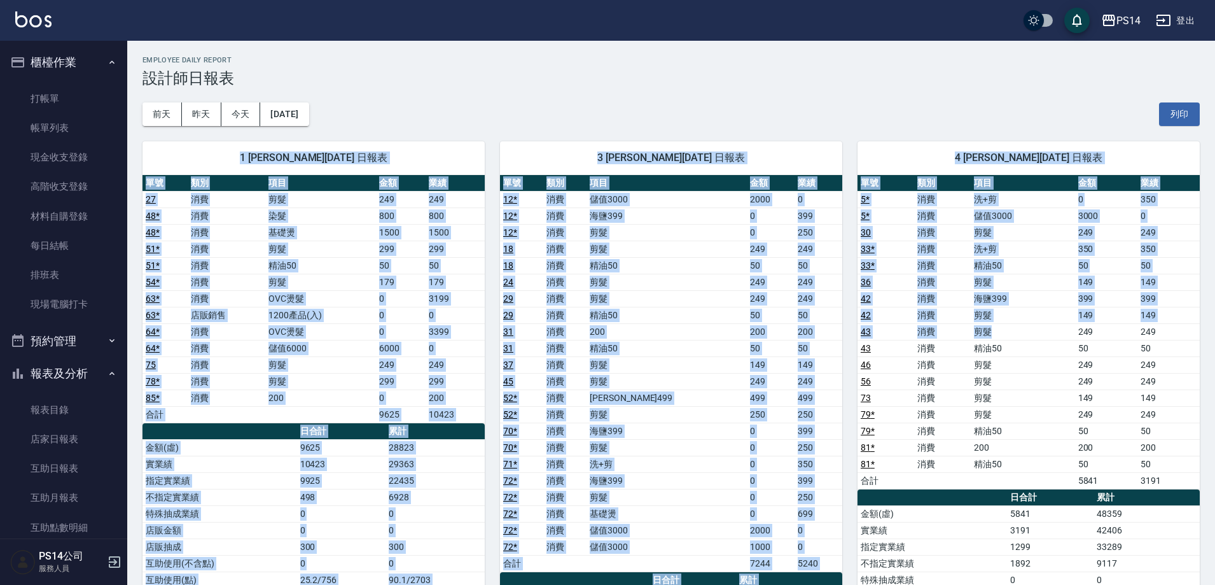
scroll to position [255, 0]
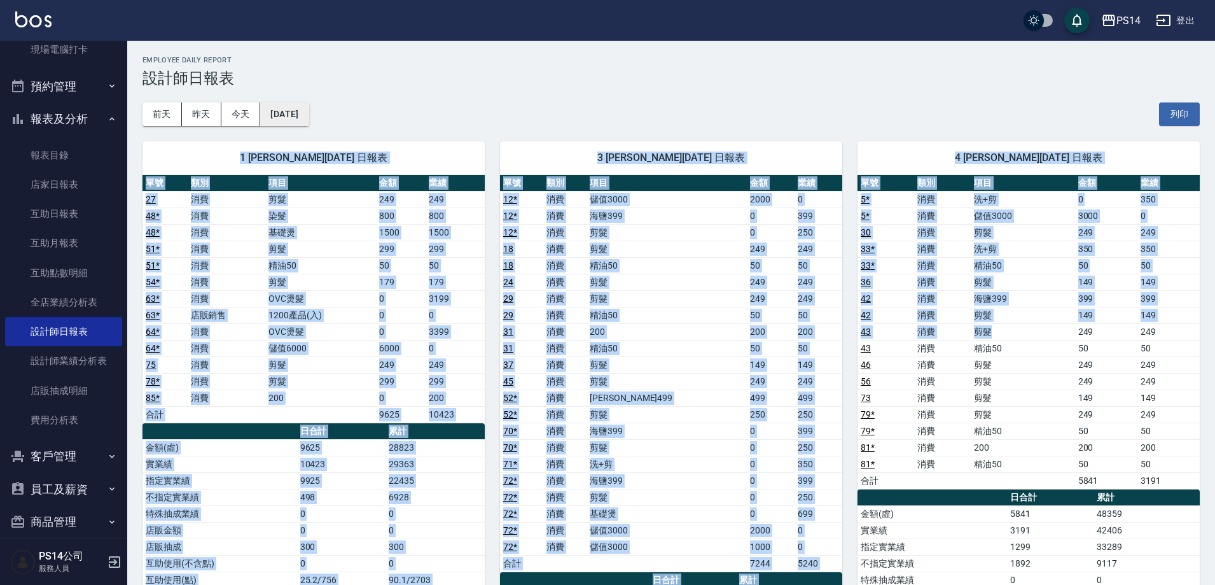
click at [308, 113] on button "[DATE]" at bounding box center [284, 114] width 48 height 24
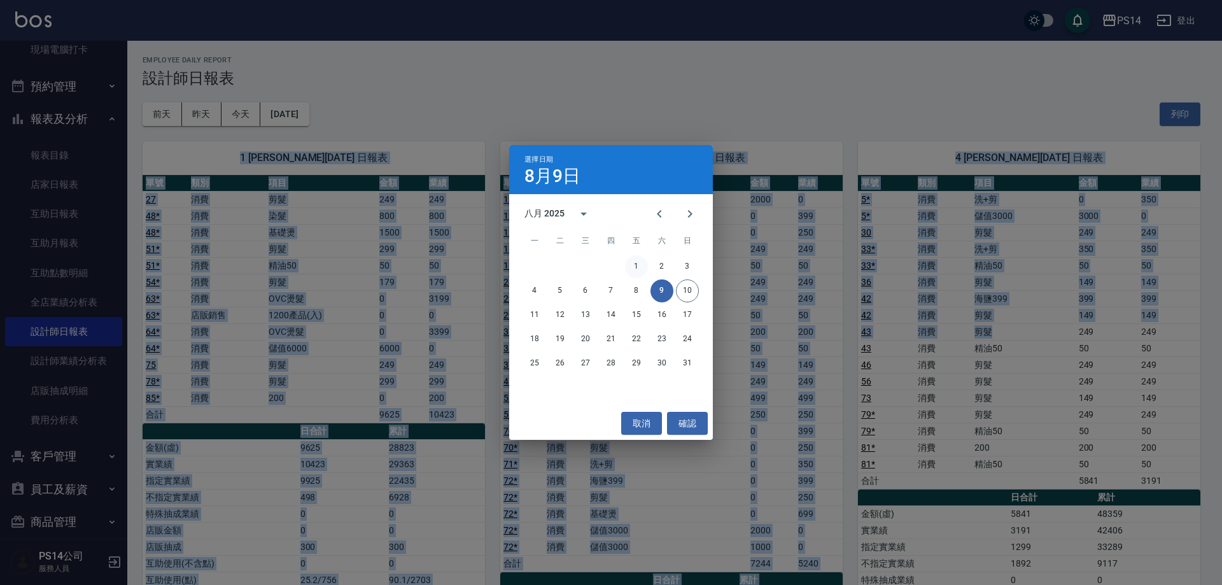
click at [646, 262] on button "1" at bounding box center [636, 266] width 23 height 23
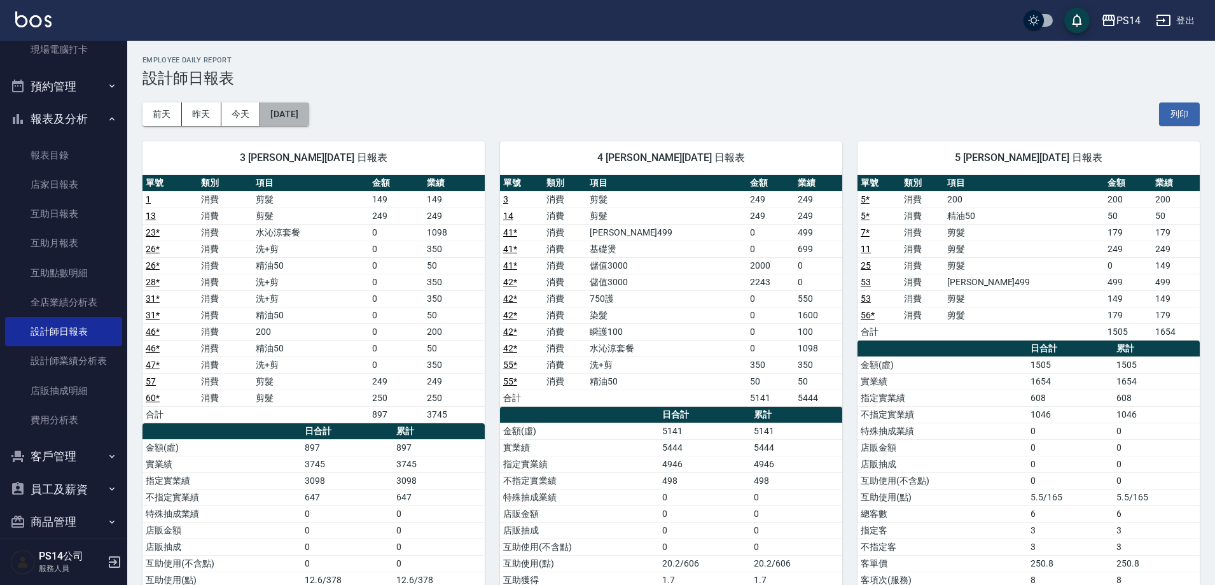
click at [309, 120] on button "[DATE]" at bounding box center [284, 114] width 48 height 24
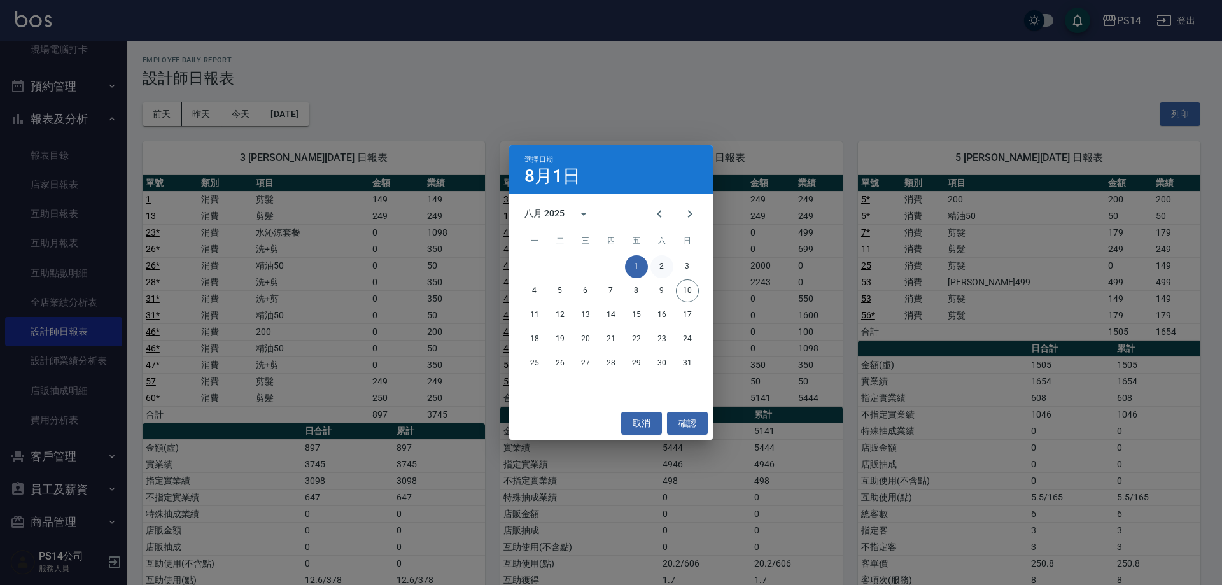
click at [662, 261] on button "2" at bounding box center [661, 266] width 23 height 23
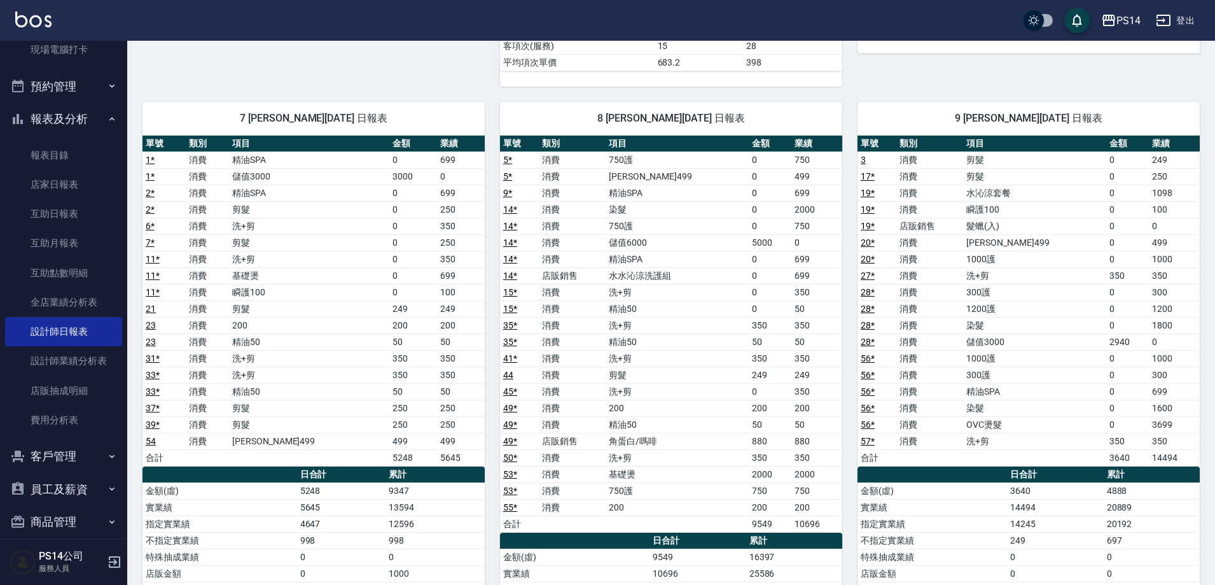
scroll to position [638, 0]
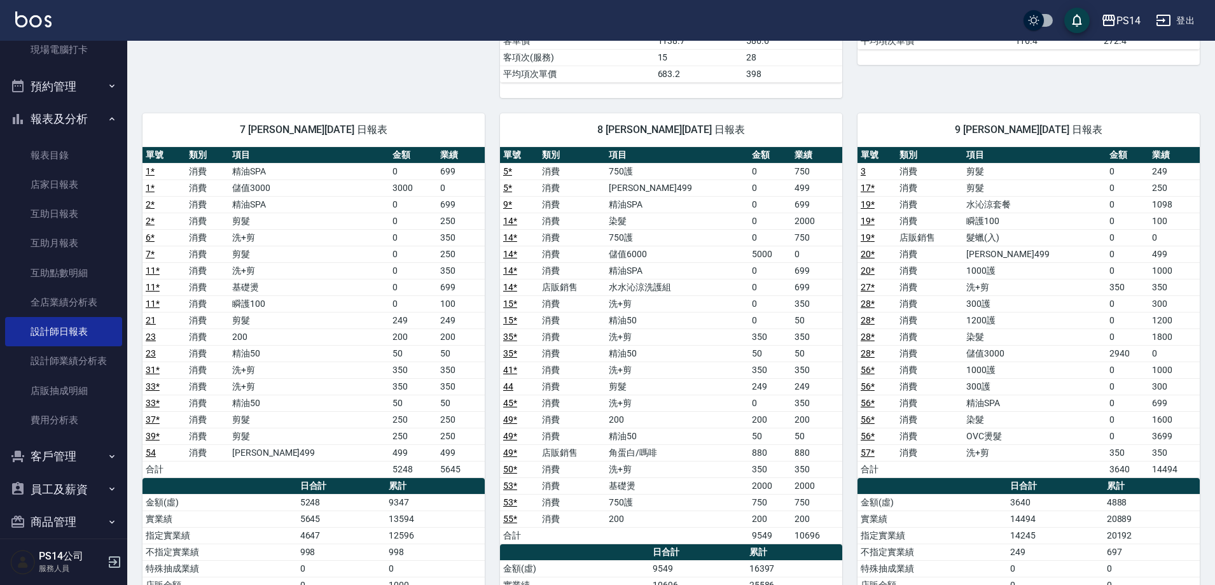
drag, startPoint x: 793, startPoint y: 456, endPoint x: 716, endPoint y: 422, distance: 84.1
click at [721, 444] on td "角蛋白/嗎啡" at bounding box center [677, 452] width 143 height 17
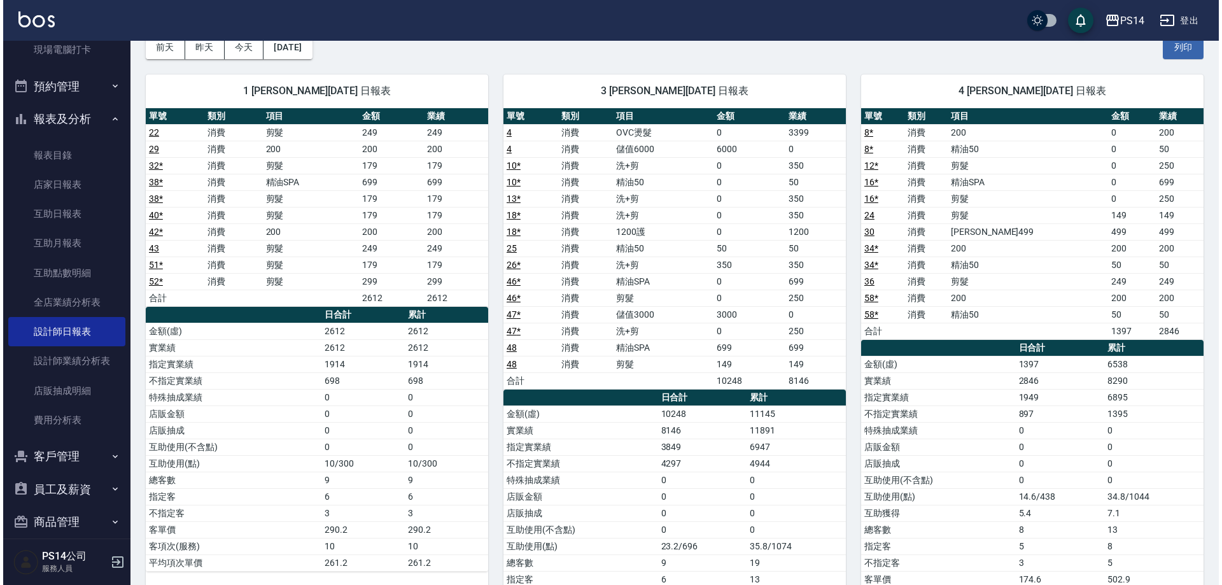
scroll to position [0, 0]
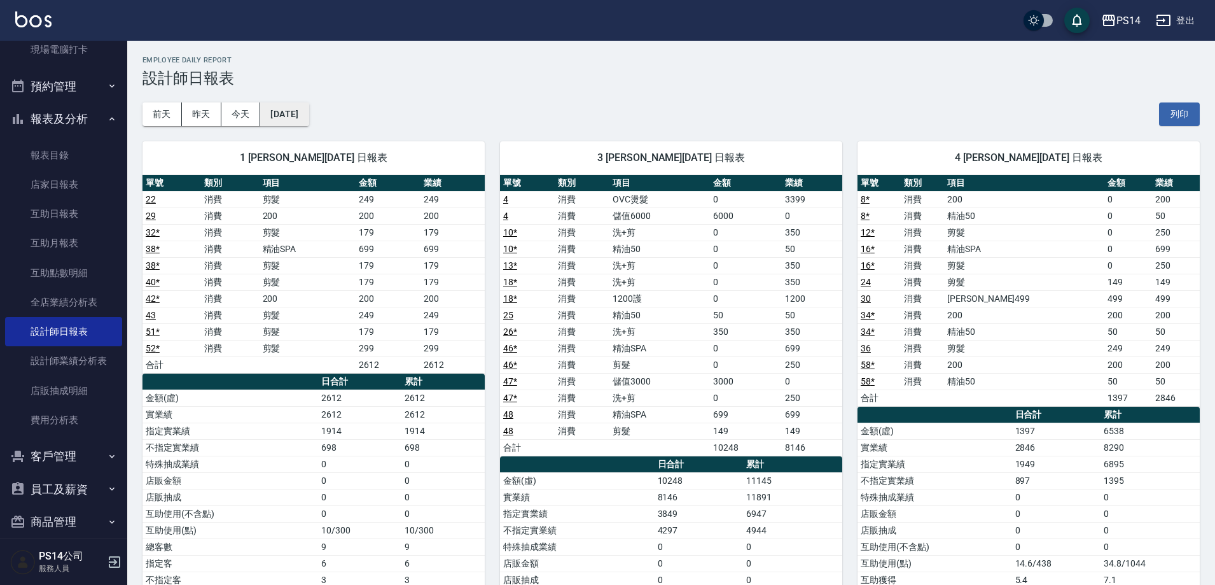
click at [299, 106] on button "[DATE]" at bounding box center [284, 114] width 48 height 24
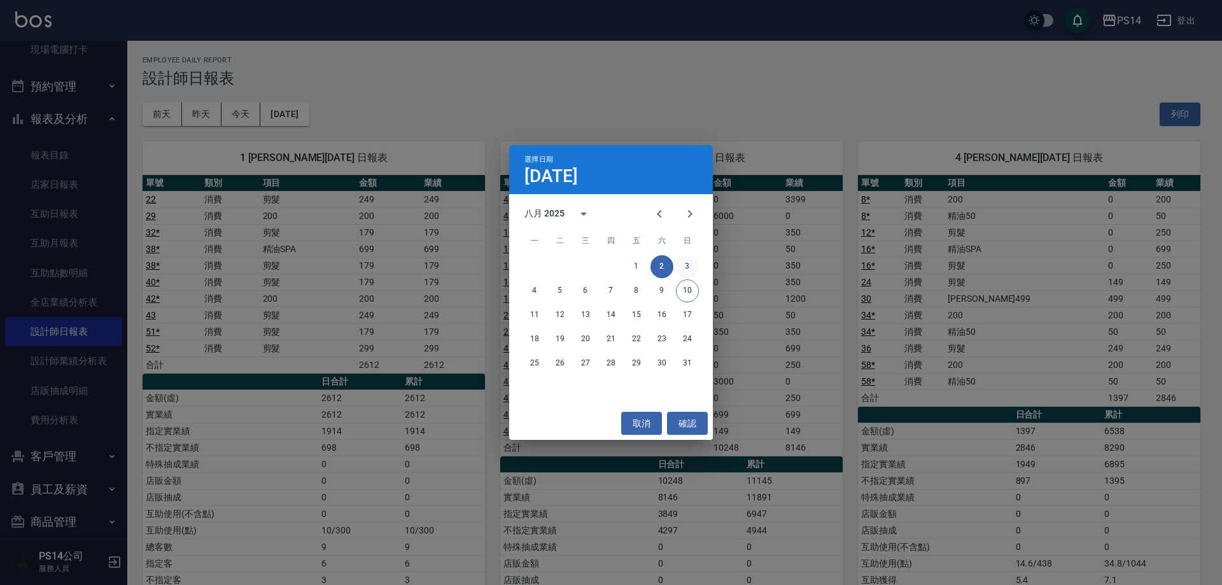
click at [687, 267] on button "3" at bounding box center [687, 266] width 23 height 23
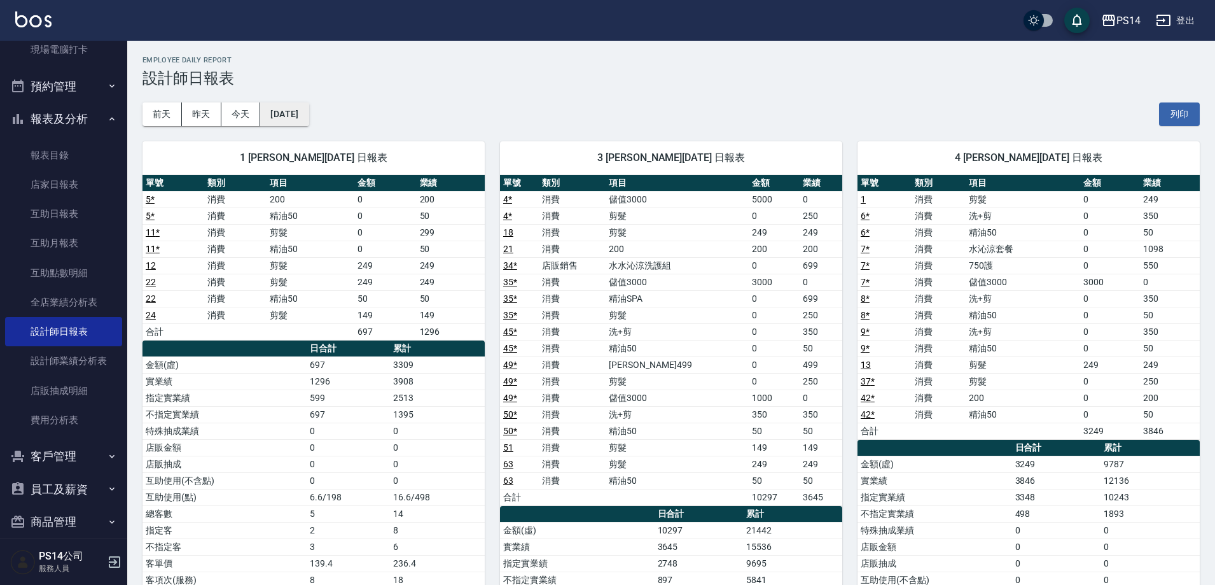
click at [287, 109] on button "[DATE]" at bounding box center [284, 114] width 48 height 24
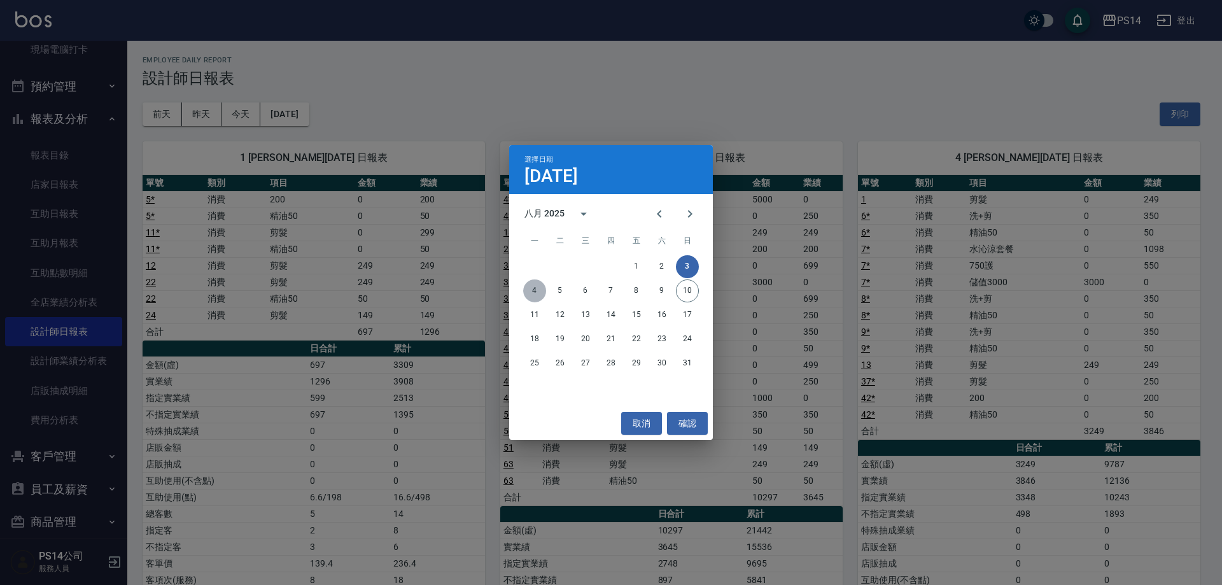
click at [538, 292] on button "4" at bounding box center [534, 290] width 23 height 23
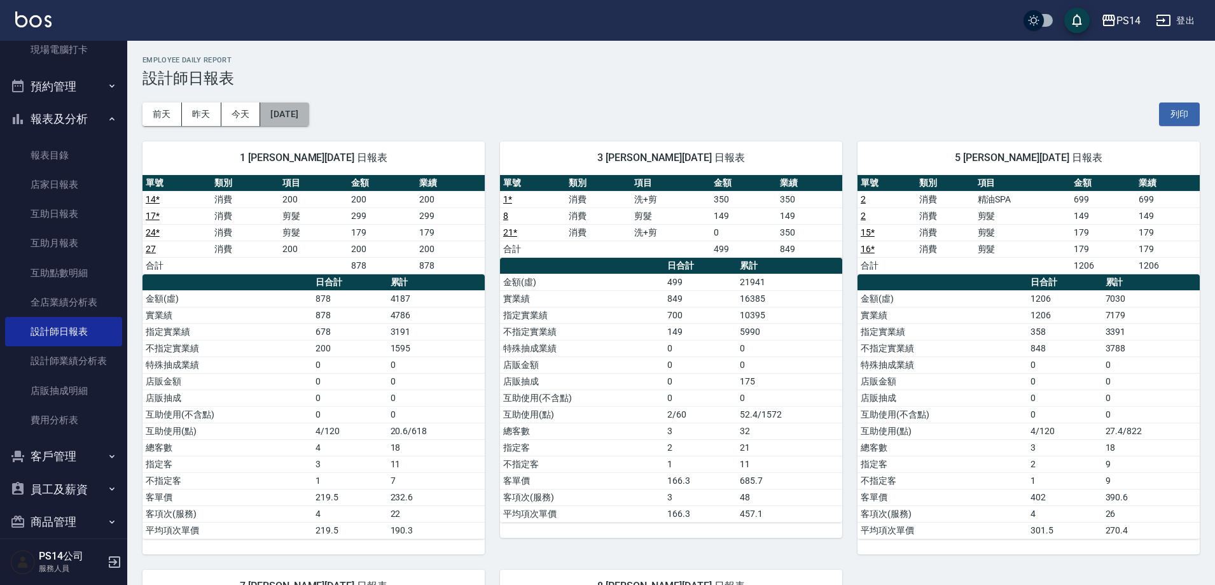
click at [309, 112] on button "[DATE]" at bounding box center [284, 114] width 48 height 24
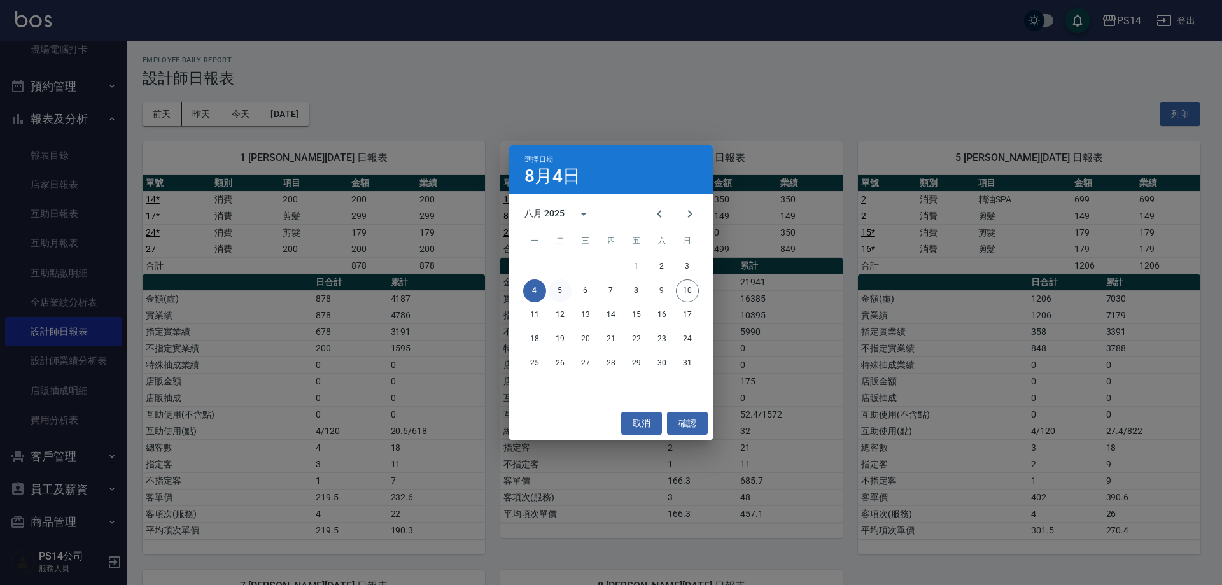
drag, startPoint x: 546, startPoint y: 284, endPoint x: 552, endPoint y: 286, distance: 6.9
click at [546, 283] on div "4 5 6 7 8 9 10" at bounding box center [611, 290] width 204 height 23
click at [554, 286] on button "5" at bounding box center [559, 290] width 23 height 23
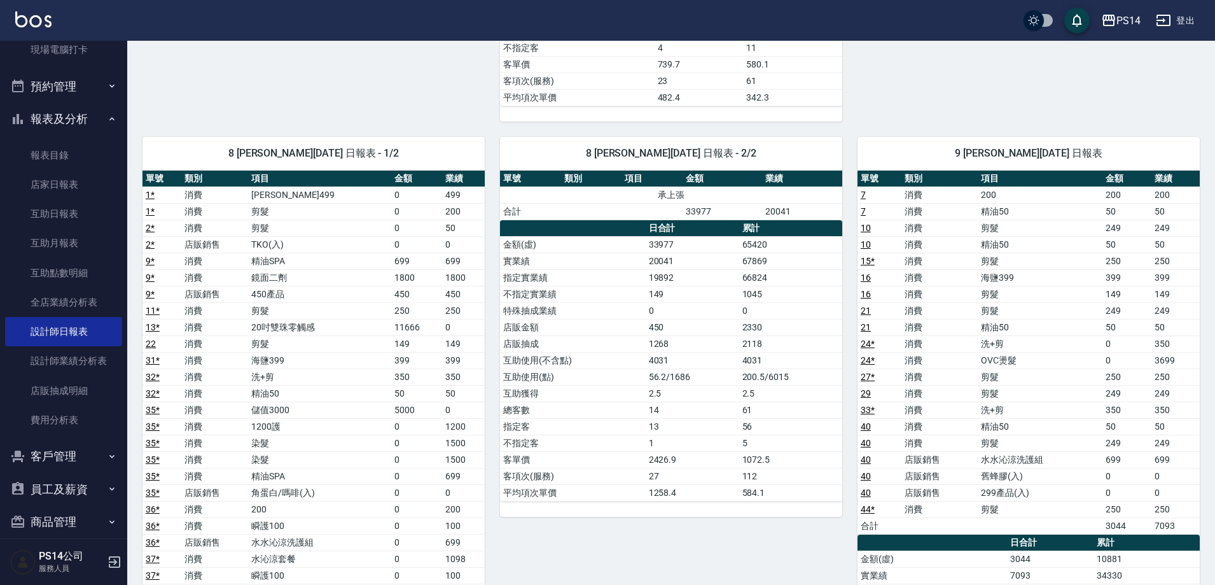
scroll to position [827, 0]
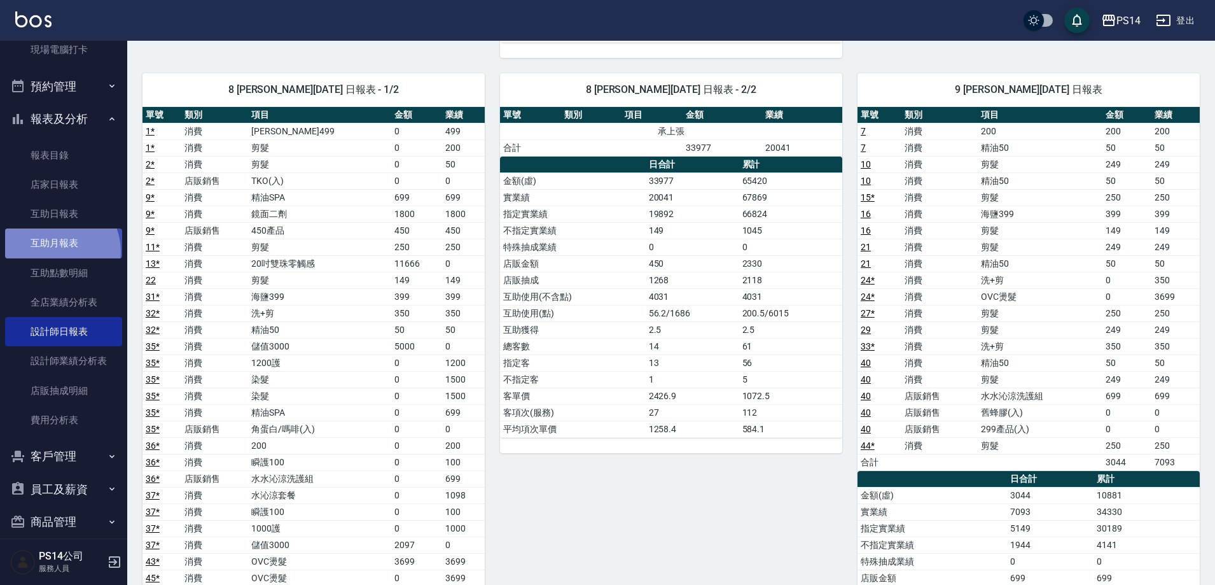
click at [55, 251] on link "互助月報表" at bounding box center [63, 242] width 117 height 29
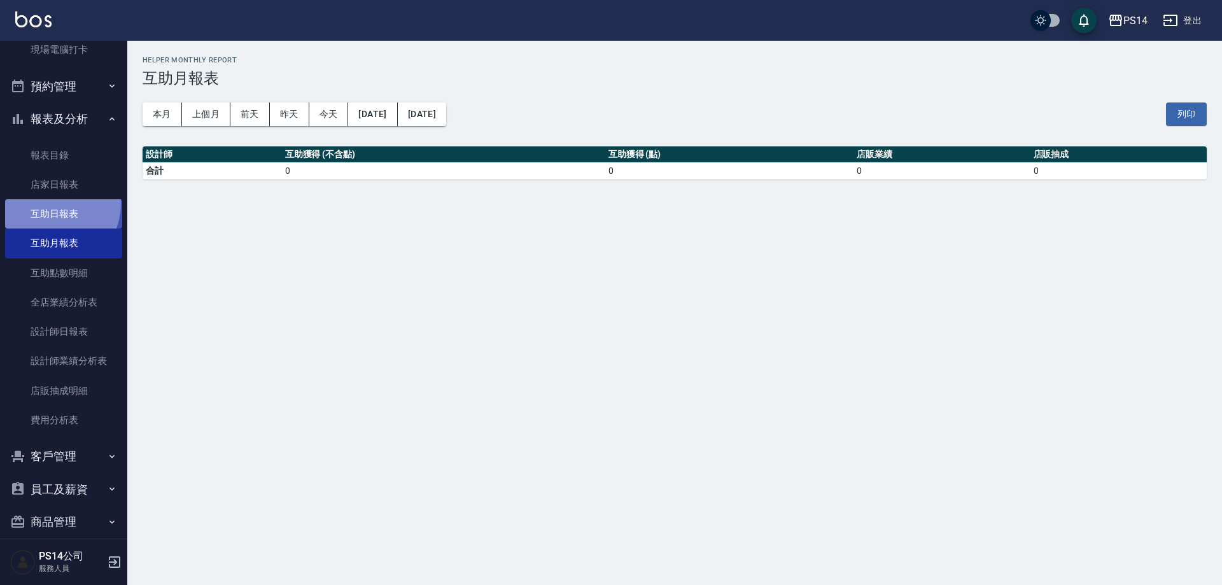
click at [50, 204] on link "互助日報表" at bounding box center [63, 213] width 117 height 29
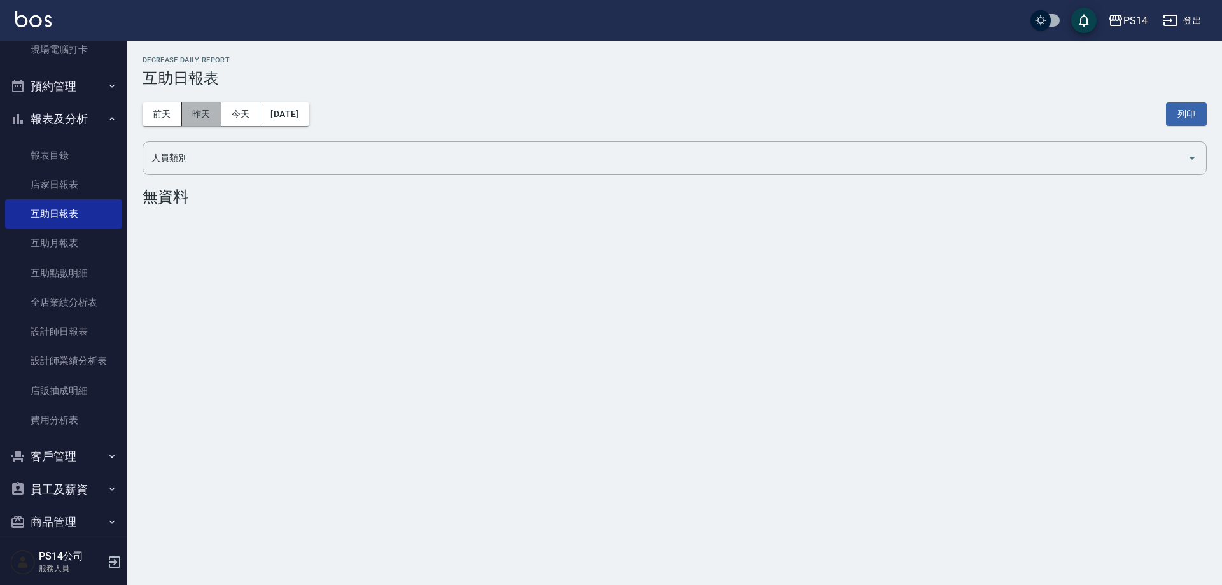
click at [201, 122] on button "昨天" at bounding box center [201, 114] width 39 height 24
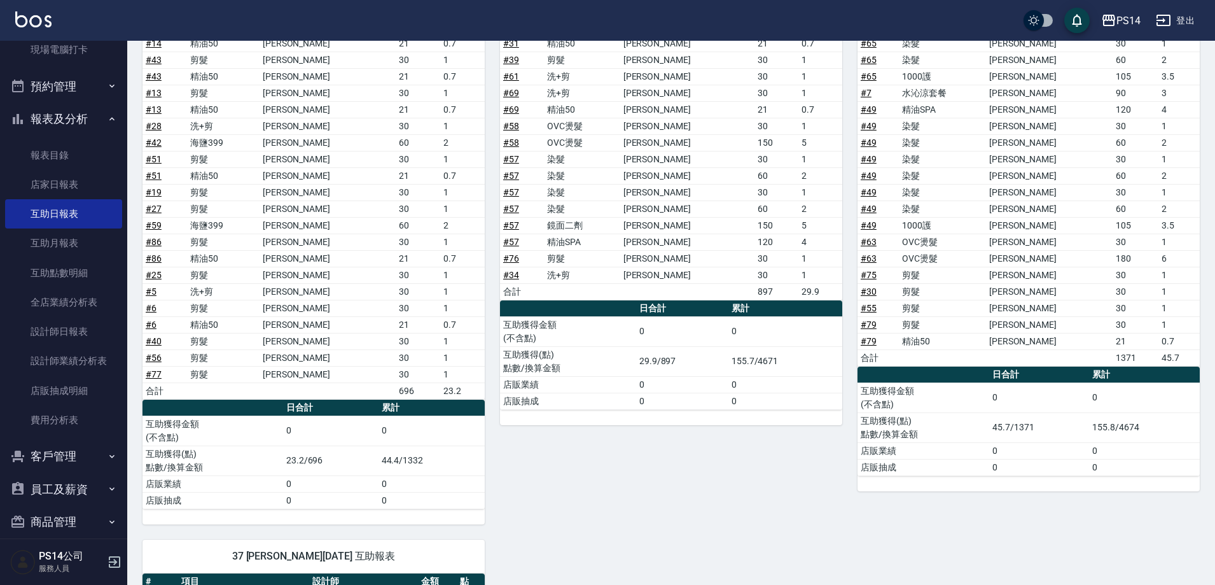
scroll to position [1145, 0]
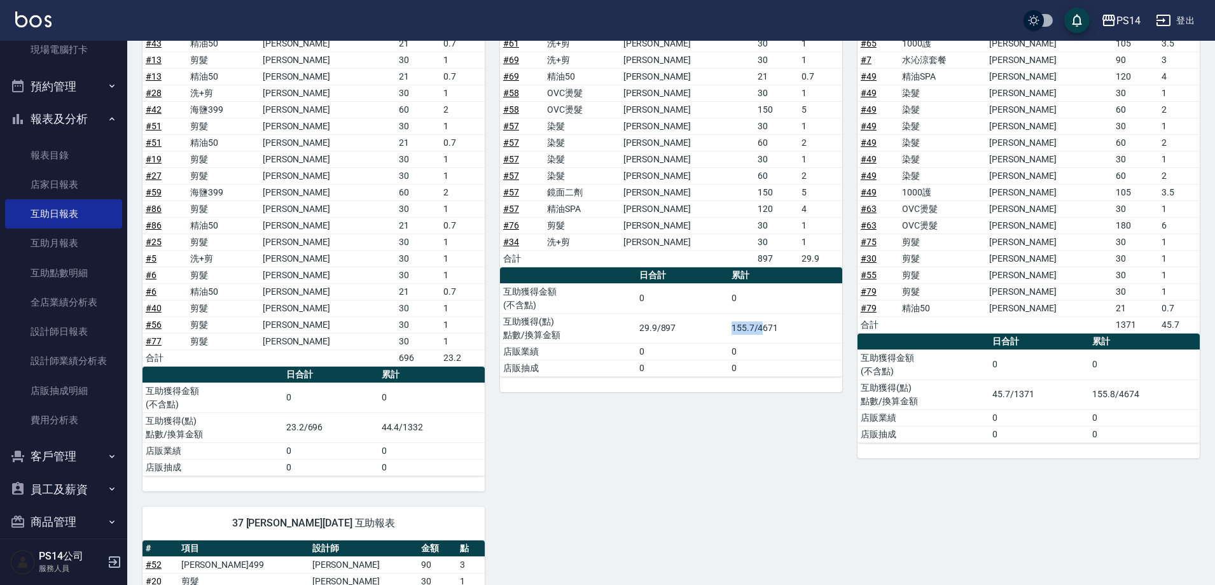
drag, startPoint x: 738, startPoint y: 322, endPoint x: 763, endPoint y: 316, distance: 25.5
click at [763, 316] on td "155.7/4671" at bounding box center [786, 328] width 114 height 30
click at [764, 298] on td "0" at bounding box center [786, 298] width 114 height 30
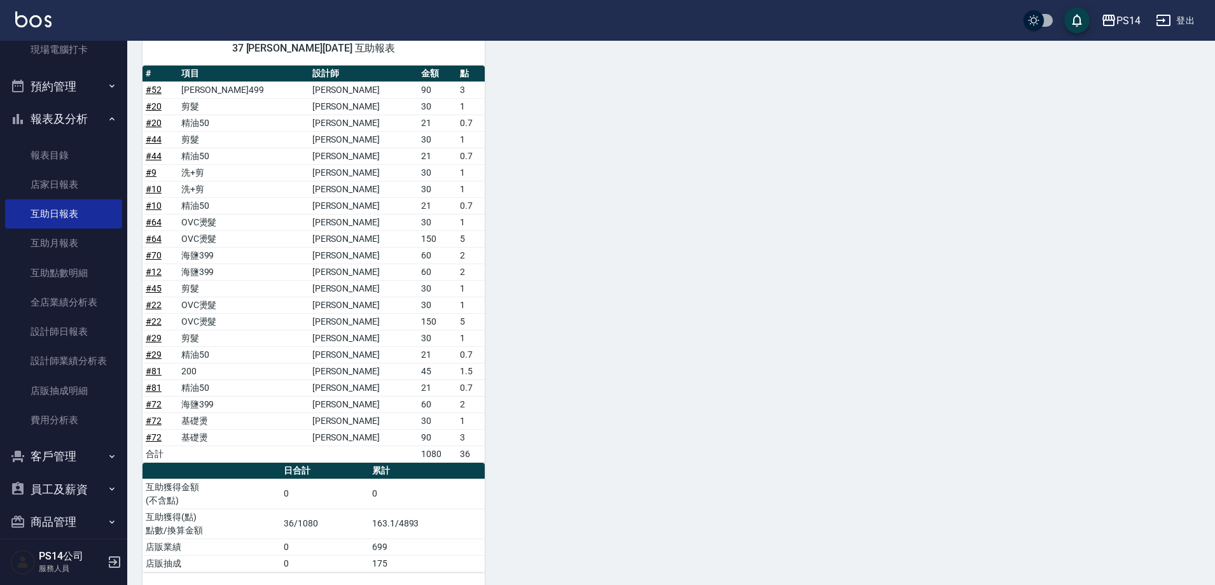
scroll to position [1638, 0]
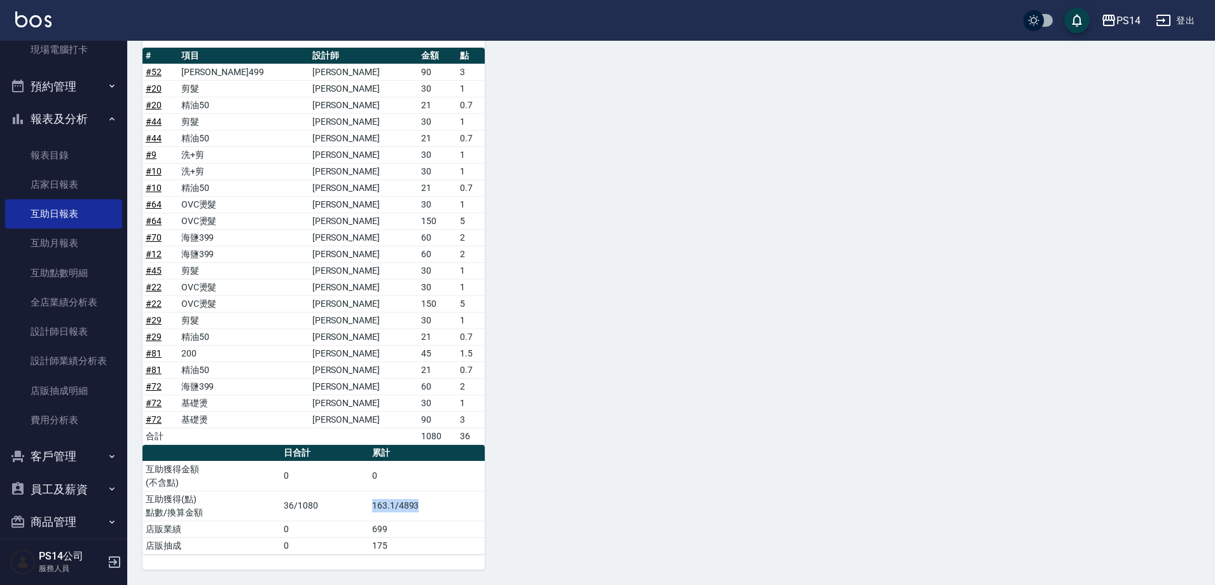
drag, startPoint x: 368, startPoint y: 502, endPoint x: 429, endPoint y: 509, distance: 61.5
click at [429, 509] on tr "互助獲得(點) 點數/換算金額 36/1080 163.1/4893" at bounding box center [314, 506] width 342 height 30
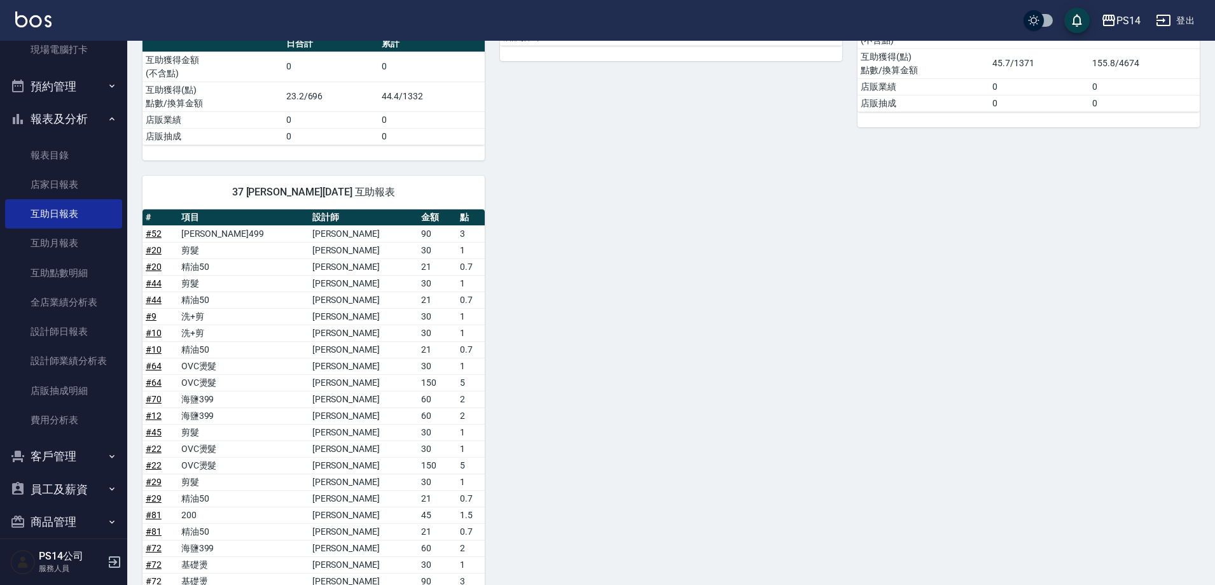
scroll to position [1320, 0]
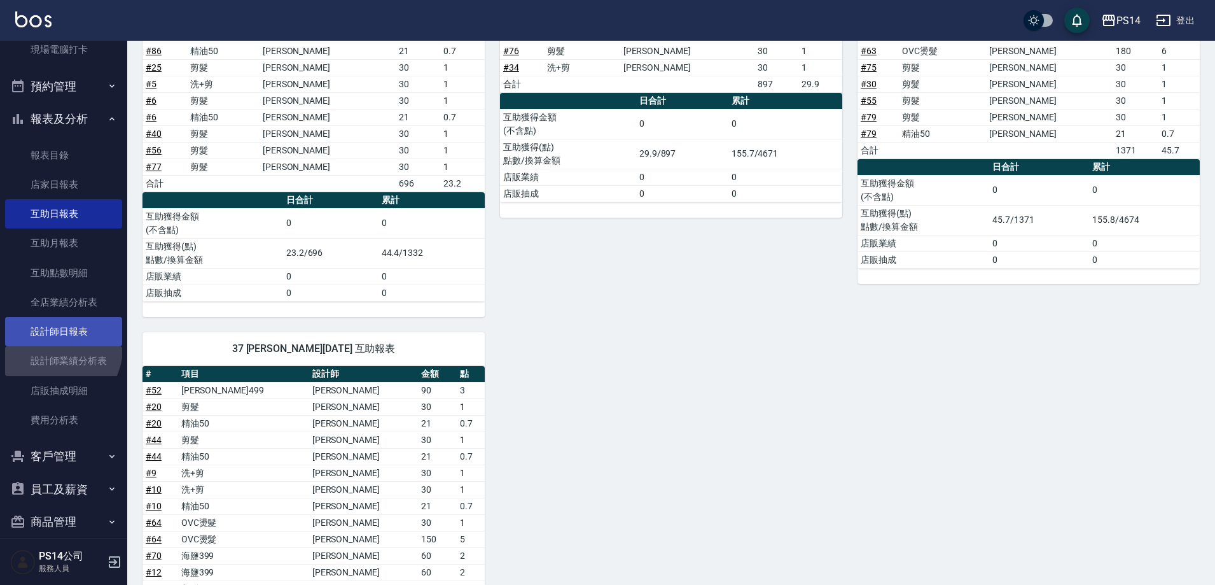
click at [69, 338] on link "設計師日報表" at bounding box center [63, 331] width 117 height 29
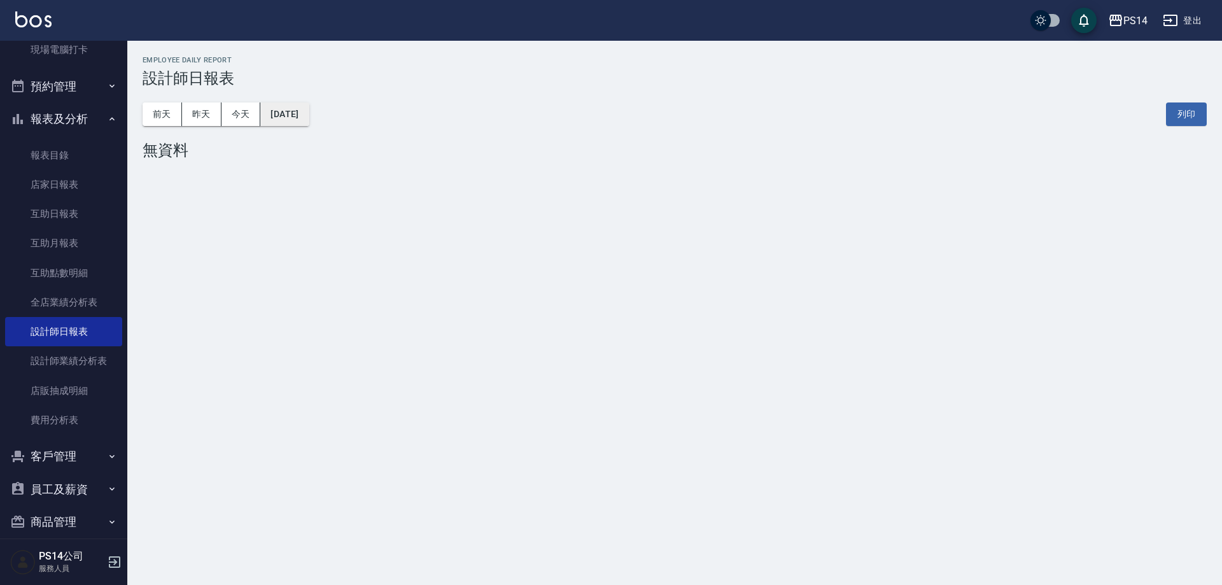
click at [293, 110] on button "[DATE]" at bounding box center [284, 114] width 48 height 24
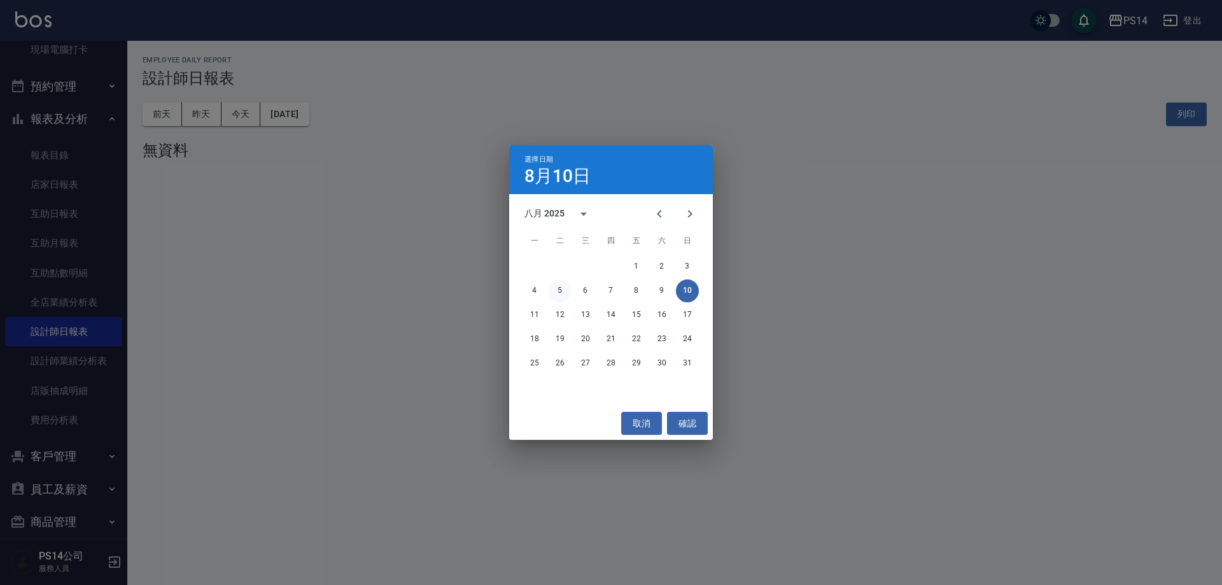
click at [563, 292] on button "5" at bounding box center [559, 290] width 23 height 23
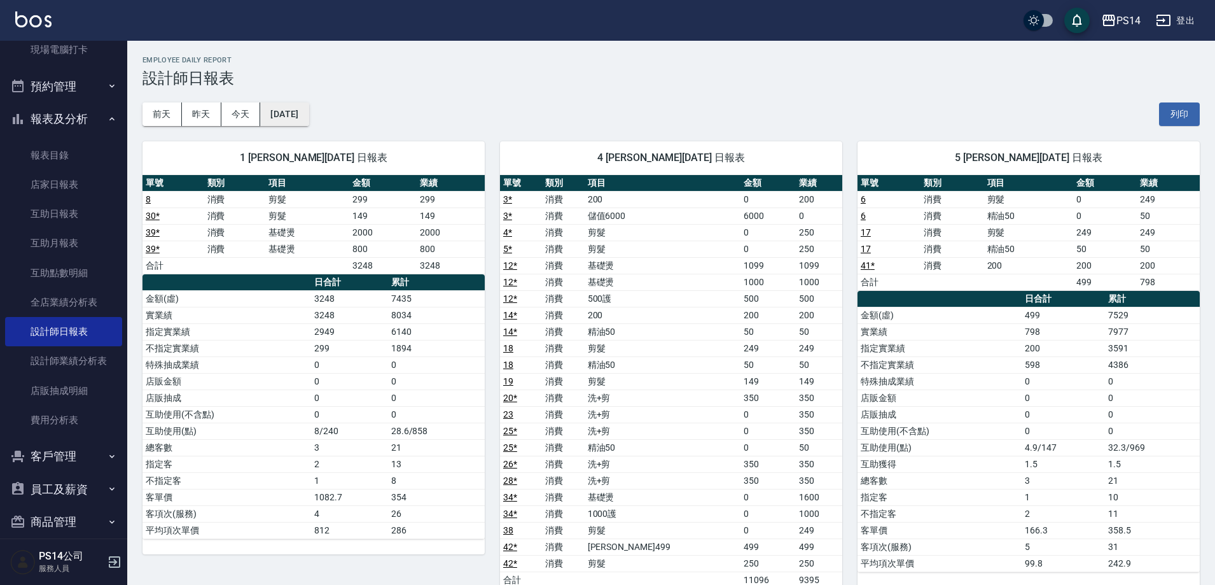
click at [282, 113] on button "[DATE]" at bounding box center [284, 114] width 48 height 24
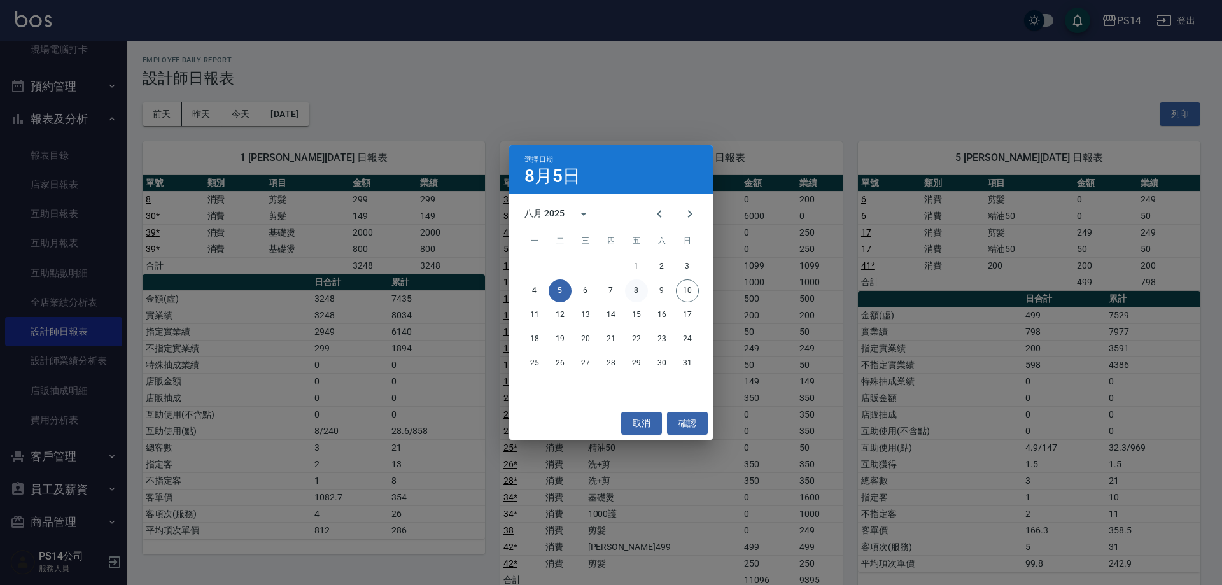
click at [634, 288] on button "8" at bounding box center [636, 290] width 23 height 23
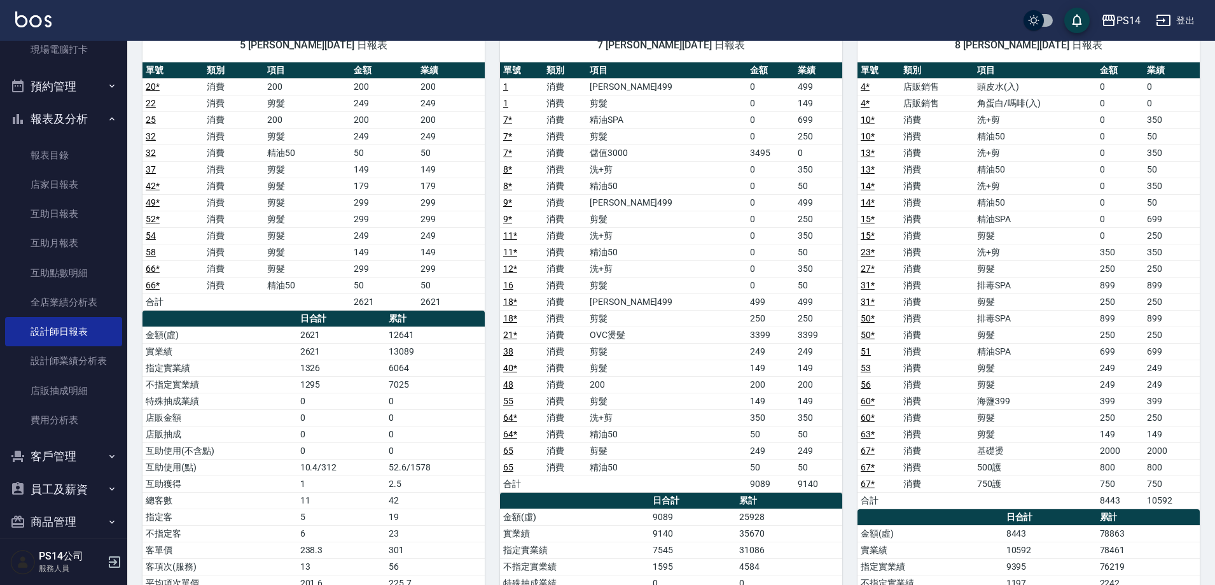
scroll to position [700, 0]
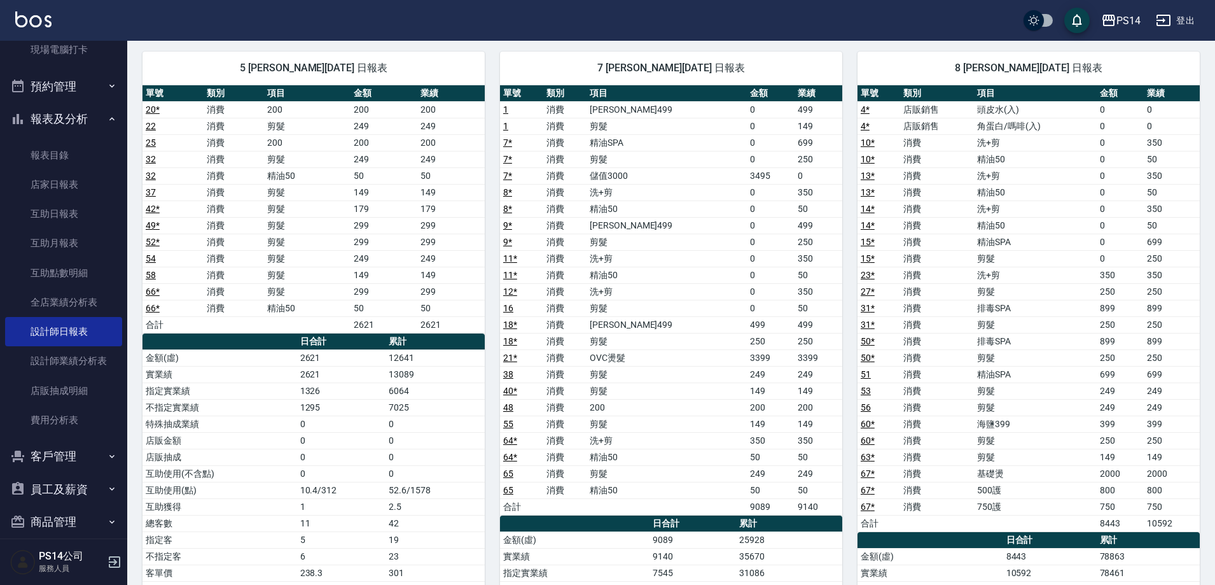
click at [868, 124] on link "4 *" at bounding box center [865, 126] width 9 height 10
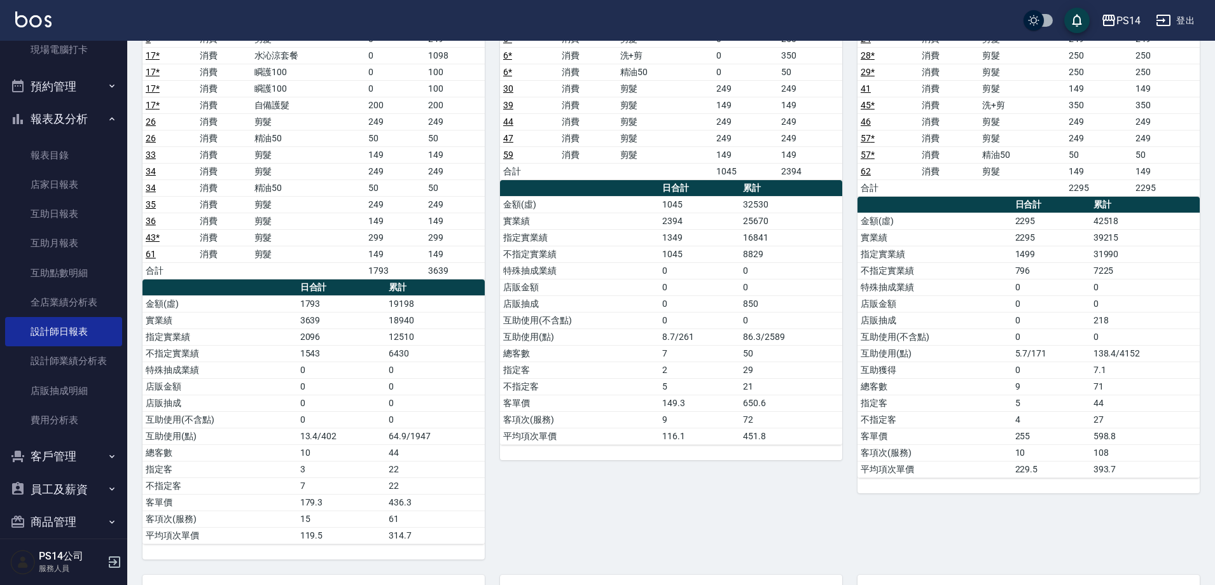
scroll to position [0, 0]
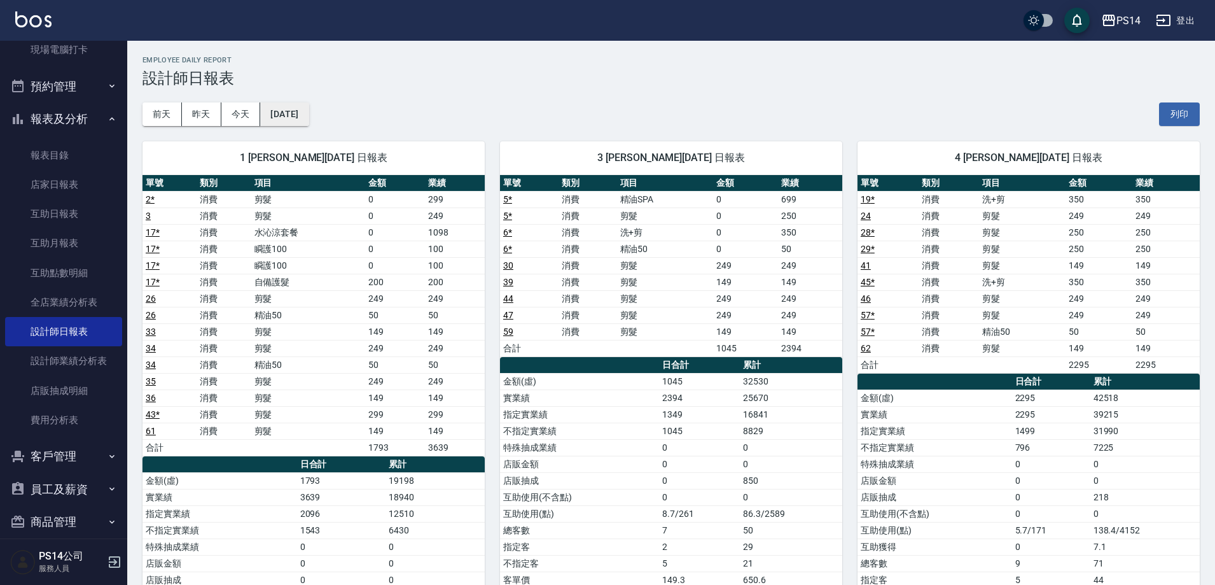
click at [309, 115] on button "[DATE]" at bounding box center [284, 114] width 48 height 24
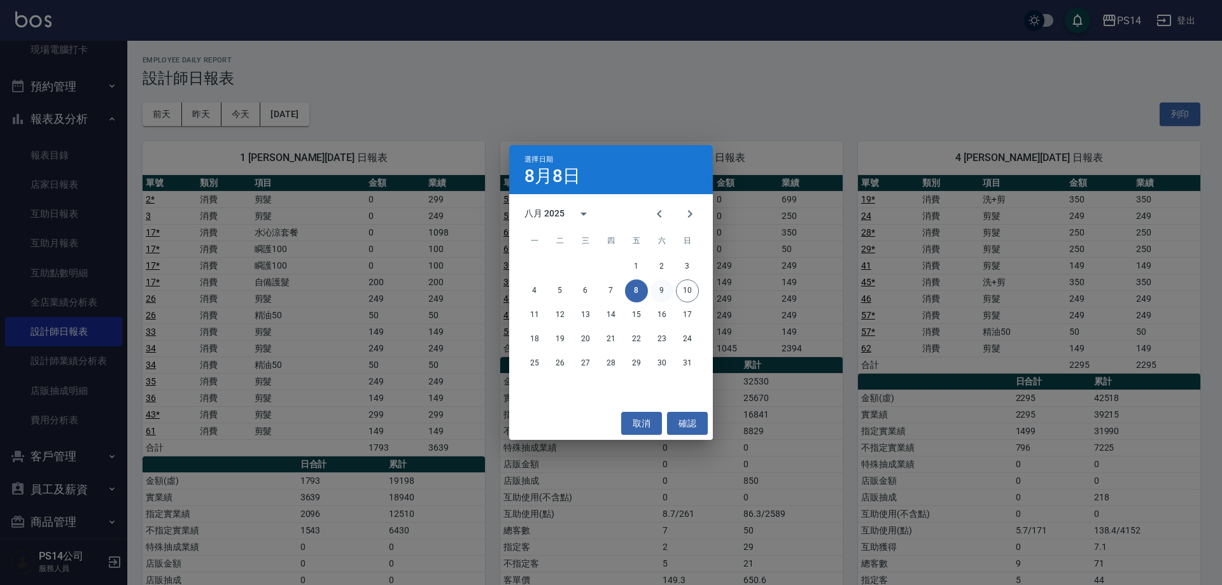
click at [666, 293] on button "9" at bounding box center [661, 290] width 23 height 23
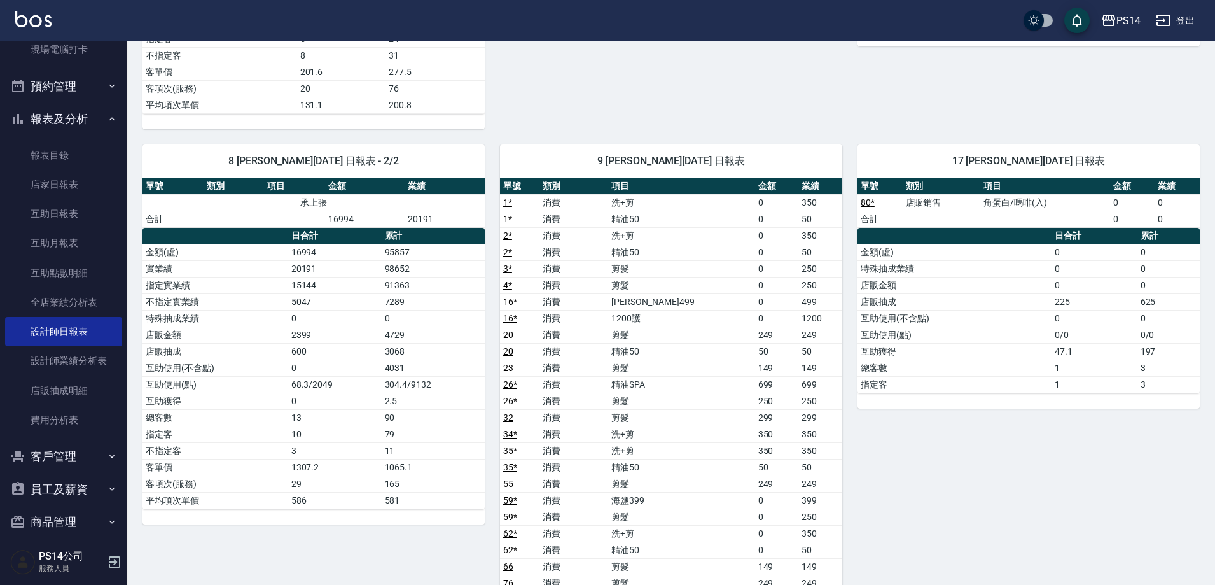
scroll to position [1463, 0]
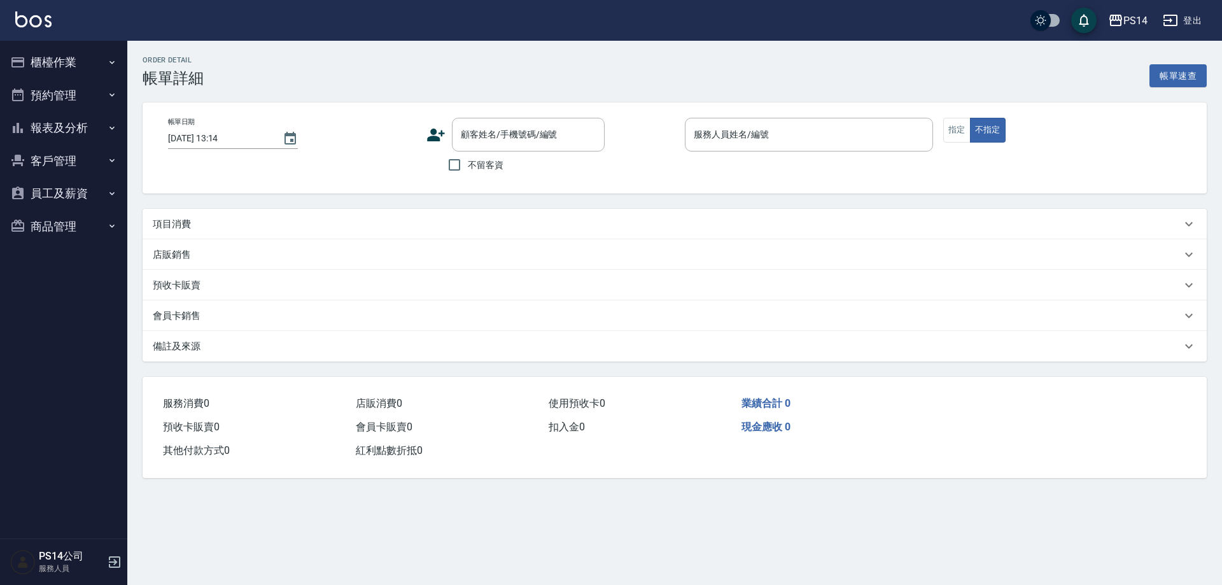
type input "2025/08/08 20:13"
checkbox input "true"
type input "徐于雯-8"
